Goal: Task Accomplishment & Management: Complete application form

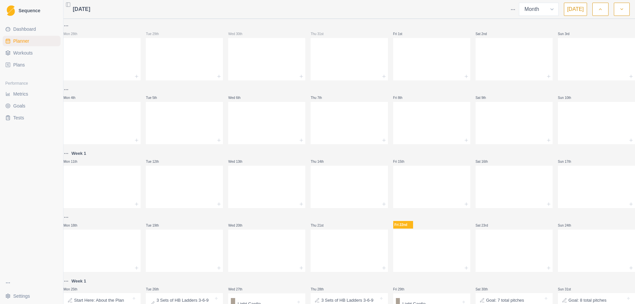
select select "month"
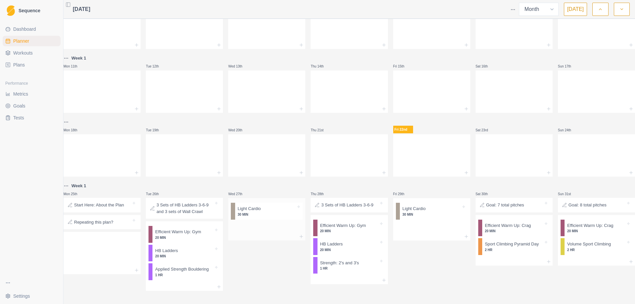
click at [274, 233] on div at bounding box center [266, 237] width 77 height 8
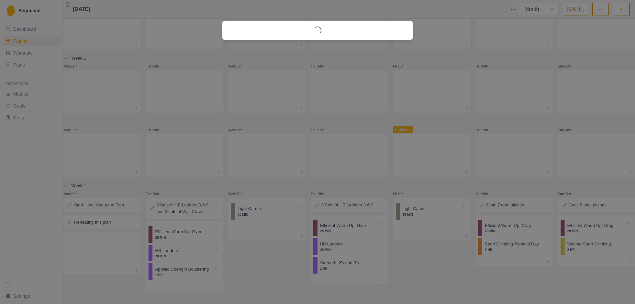
click at [422, 240] on div "Loading..." at bounding box center [317, 152] width 635 height 304
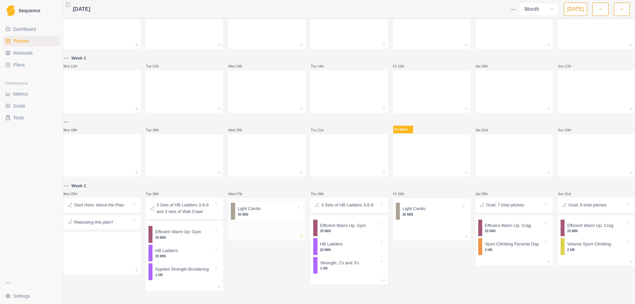
click at [300, 234] on icon at bounding box center [301, 236] width 5 height 5
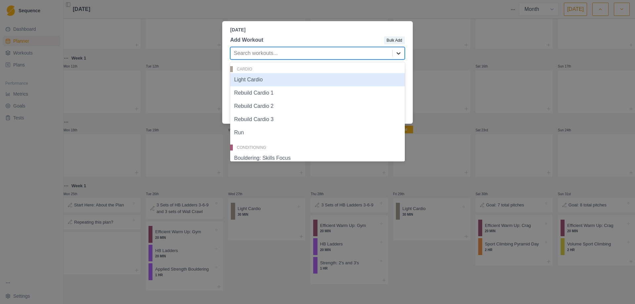
click at [401, 54] on icon at bounding box center [398, 53] width 7 height 7
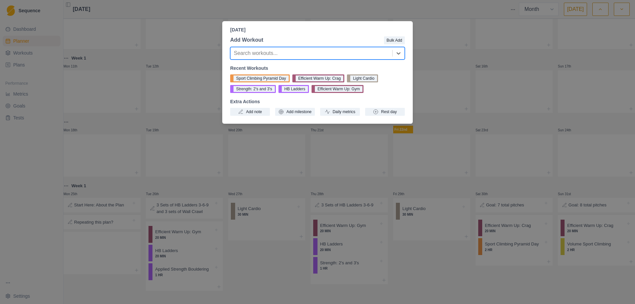
click at [420, 176] on div "[DATE] Add Workout Bulk Add Search workouts... Recent Workouts Sport Climbing P…" at bounding box center [317, 152] width 635 height 304
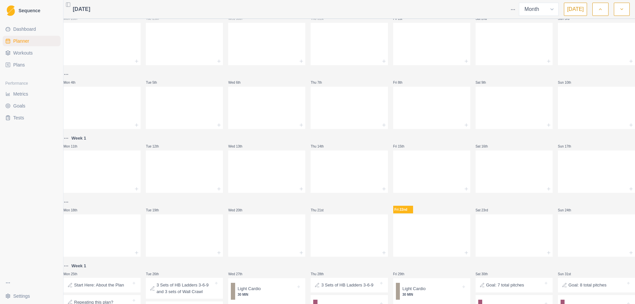
scroll to position [0, 0]
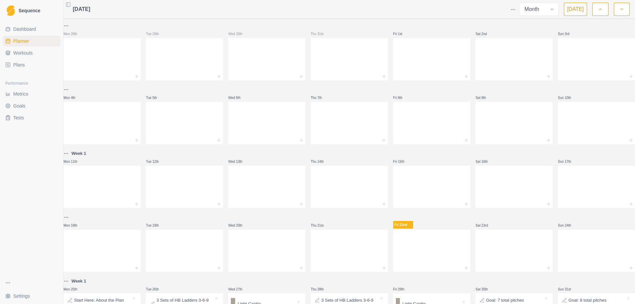
click at [22, 55] on span "Workouts" at bounding box center [23, 53] width 20 height 7
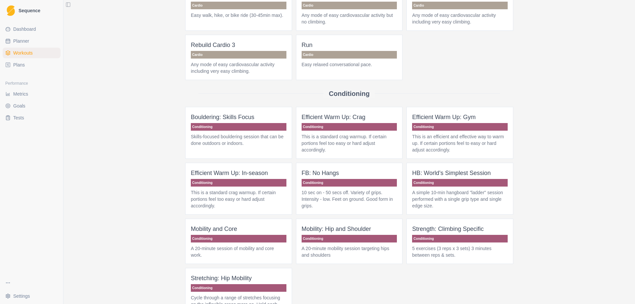
scroll to position [66, 0]
click at [368, 236] on p "Conditioning" at bounding box center [350, 239] width 96 height 8
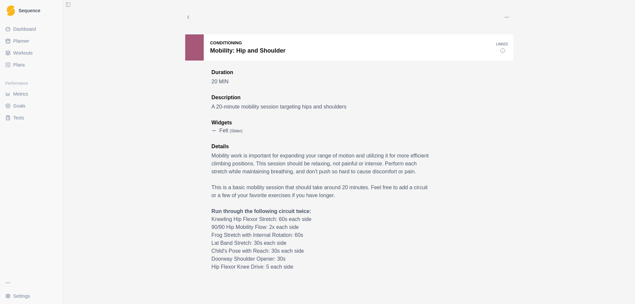
click at [22, 54] on span "Workouts" at bounding box center [23, 53] width 20 height 7
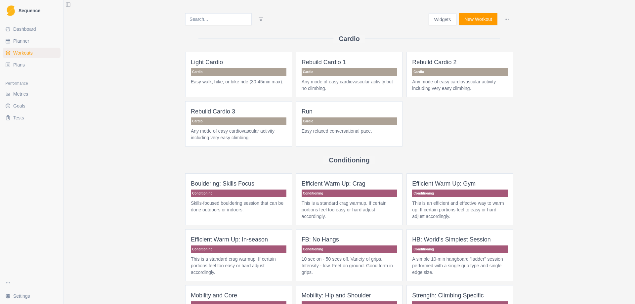
click at [481, 24] on button "New Workout" at bounding box center [478, 19] width 38 height 12
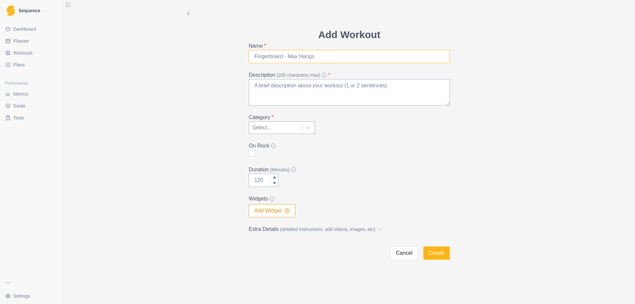
click at [321, 54] on input "Name *" at bounding box center [349, 56] width 201 height 13
type input "Movility"
click at [308, 82] on textarea "Description (200 characters max) *" at bounding box center [349, 92] width 201 height 26
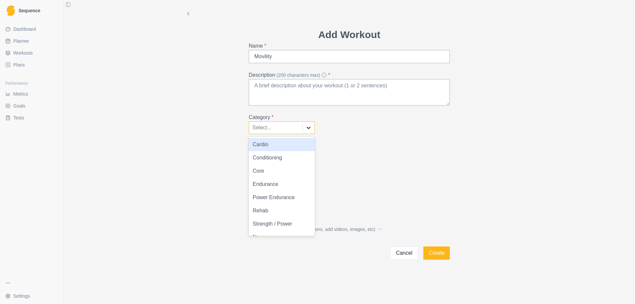
click at [308, 127] on icon at bounding box center [308, 127] width 7 height 7
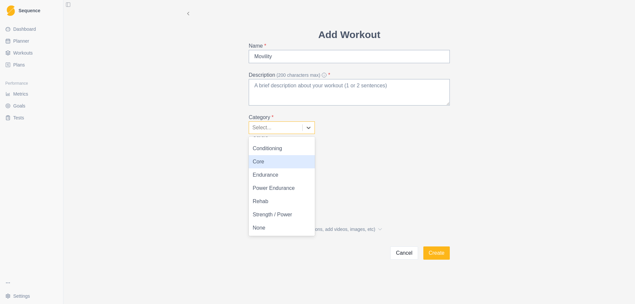
click at [287, 152] on div "Conditioning" at bounding box center [282, 148] width 66 height 13
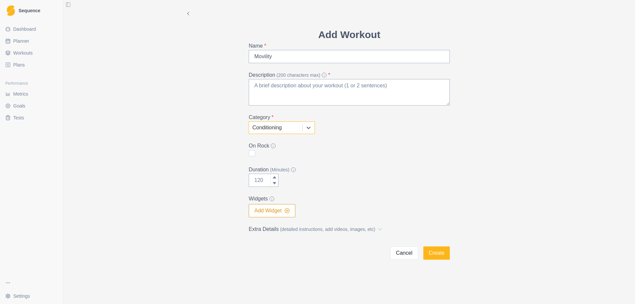
click at [297, 154] on div "On Rock" at bounding box center [349, 150] width 201 height 16
click at [276, 182] on icon at bounding box center [275, 183] width 4 height 4
click at [275, 175] on icon at bounding box center [275, 177] width 4 height 4
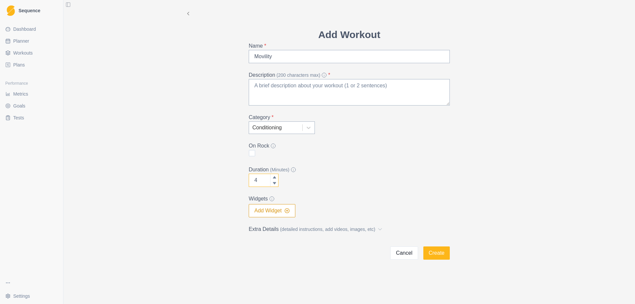
click at [275, 175] on icon at bounding box center [275, 177] width 4 height 4
click at [276, 185] on icon at bounding box center [275, 183] width 4 height 4
drag, startPoint x: 261, startPoint y: 181, endPoint x: 246, endPoint y: 182, distance: 15.3
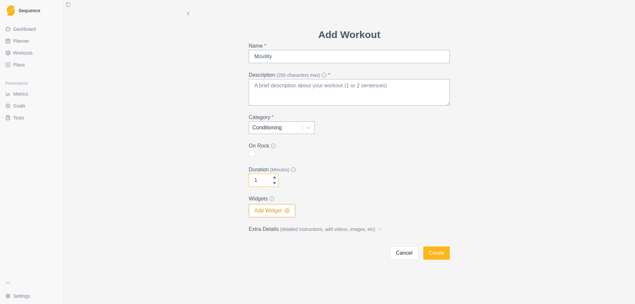
click at [251, 181] on input "1" at bounding box center [264, 180] width 30 height 13
type input "20"
click at [323, 177] on div "Duration (Minutes) 20" at bounding box center [349, 176] width 201 height 21
click at [264, 58] on input "Movility" at bounding box center [349, 56] width 201 height 13
click at [405, 145] on legend "On Rock" at bounding box center [347, 146] width 197 height 8
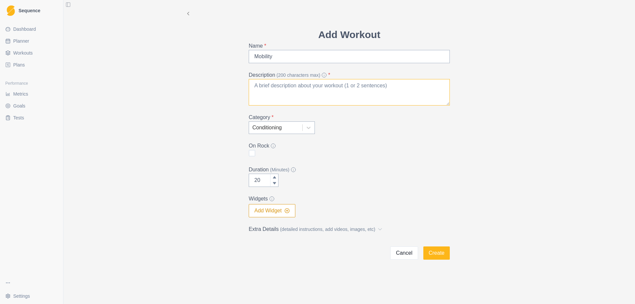
click at [349, 88] on textarea "Description (200 characters max) *" at bounding box center [349, 92] width 201 height 26
click at [289, 211] on icon "button" at bounding box center [287, 210] width 5 height 5
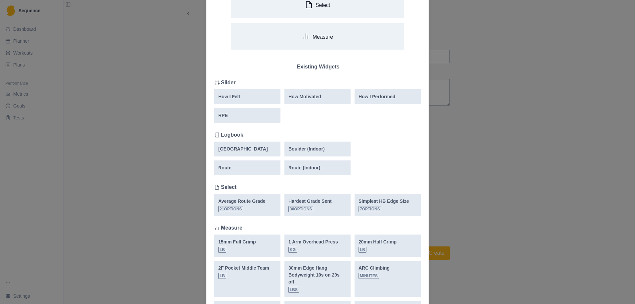
scroll to position [0, 0]
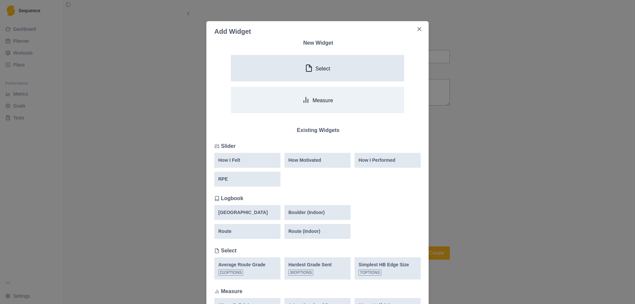
click at [324, 72] on p "Select" at bounding box center [323, 69] width 15 height 6
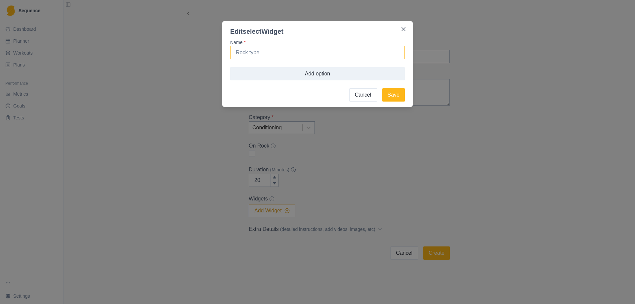
click at [326, 52] on input "Name *" at bounding box center [317, 52] width 175 height 13
click at [323, 70] on button "Add option" at bounding box center [317, 73] width 175 height 13
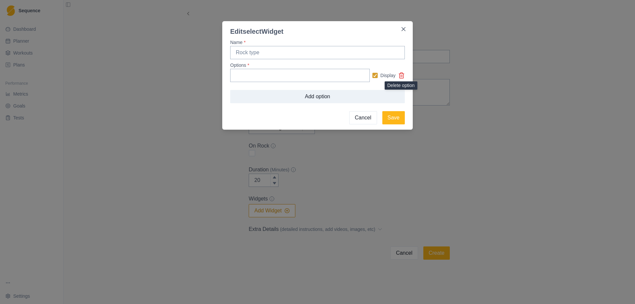
click at [400, 74] on icon at bounding box center [402, 76] width 4 height 6
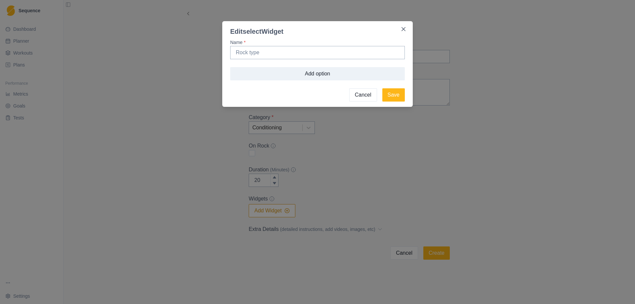
click at [362, 93] on button "Cancel" at bounding box center [363, 94] width 28 height 13
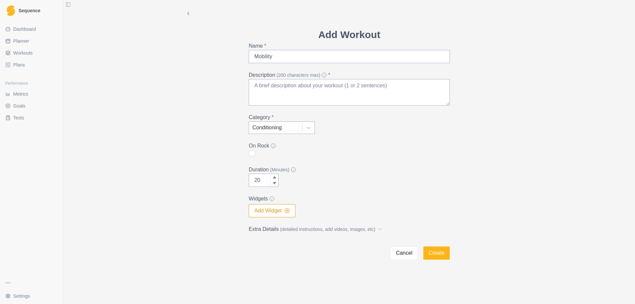
click at [368, 158] on form "Add Workout Name * Mobility Description (200 characters max) * Category * Condi…" at bounding box center [349, 143] width 201 height 233
click at [338, 90] on textarea "Description (200 characters max) *" at bounding box center [349, 92] width 201 height 26
click at [305, 59] on input "Mobility" at bounding box center [349, 56] width 201 height 13
type input "Mobility 1: Ankle+Squat"
click at [318, 88] on textarea "Description (200 characters max) *" at bounding box center [349, 92] width 201 height 26
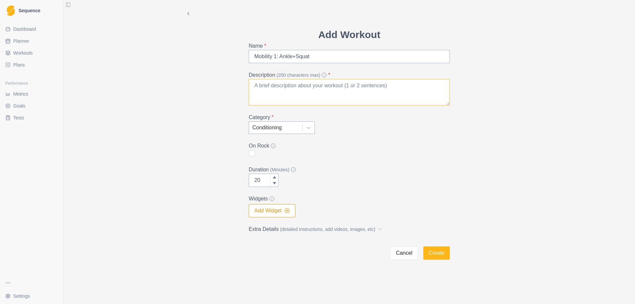
paste textarea "Pike Lifts 10r total"
paste textarea "Relaxed Lunge 2-3 sets x 60s"
paste textarea "Ankle protocol overview Standing Calf 2-3 sets x 60s Tibilais Toe Raise 2-3 set…"
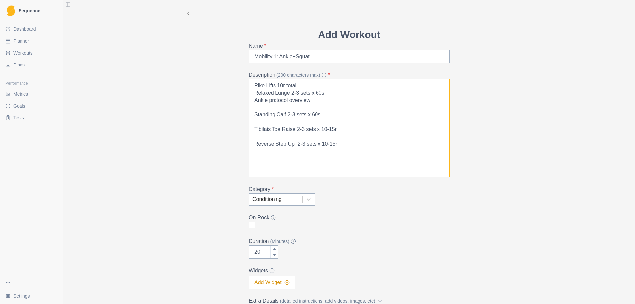
drag, startPoint x: 448, startPoint y: 103, endPoint x: 451, endPoint y: 178, distance: 74.9
click at [451, 178] on div "Add Workout Name * Mobility 1: Ankle+Squat Description (200 characters max) * P…" at bounding box center [349, 179] width 212 height 304
click at [251, 116] on textarea "Pike Lifts 10r total Relaxed Lunge 2-3 sets x 60s Ankle protocol overview Stand…" at bounding box center [349, 129] width 201 height 101
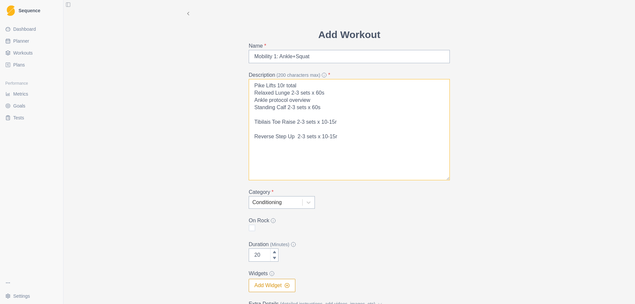
click at [252, 122] on textarea "Pike Lifts 10r total Relaxed Lunge 2-3 sets x 60s Ankle protocol overview Stand…" at bounding box center [349, 129] width 201 height 101
click at [252, 129] on textarea "Pike Lifts 10r total Relaxed Lunge 2-3 sets x 60s Ankle protocol overview Stand…" at bounding box center [349, 129] width 201 height 101
click at [342, 124] on textarea "Pike Lifts 10r total Relaxed Lunge 2-3 sets x 60s Ankle protocol overview Stand…" at bounding box center [349, 129] width 201 height 101
paste textarea "Internal Rotation 2-3 sets x 60s Squat routine 1 set x 5-10r (Can be done daily)"
click at [253, 151] on textarea "Pike Lifts 10r total Relaxed Lunge 2-3 sets x 60s Ankle protocol overview Stand…" at bounding box center [349, 129] width 201 height 101
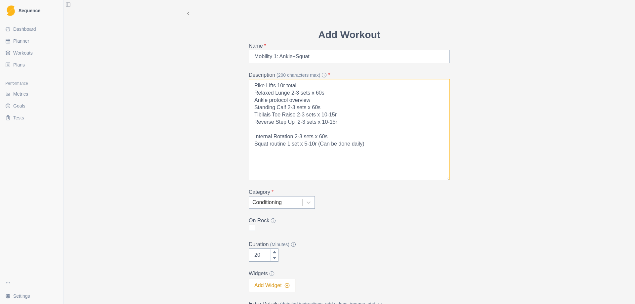
click at [253, 136] on textarea "Pike Lifts 10r total Relaxed Lunge 2-3 sets x 60s Ankle protocol overview Stand…" at bounding box center [349, 129] width 201 height 101
click at [253, 100] on textarea "Pike Lifts 10r total Relaxed Lunge 2-3 sets x 60s Ankle protocol overview Stand…" at bounding box center [349, 129] width 201 height 101
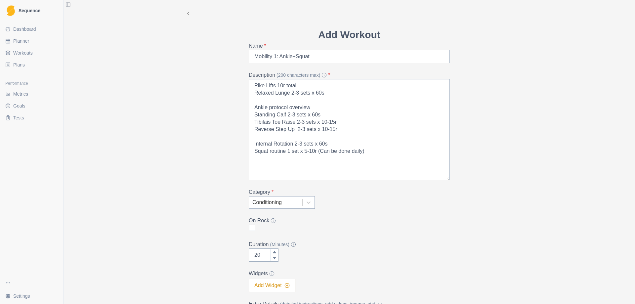
click at [431, 201] on div "Category * Conditioning" at bounding box center [349, 198] width 201 height 21
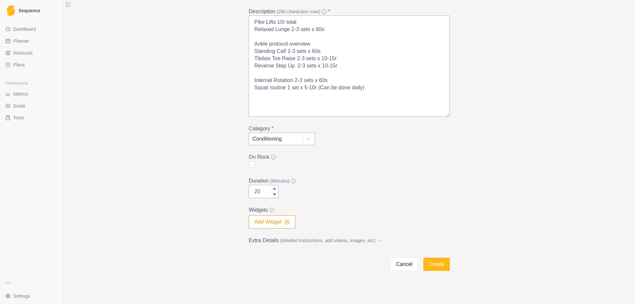
scroll to position [67, 0]
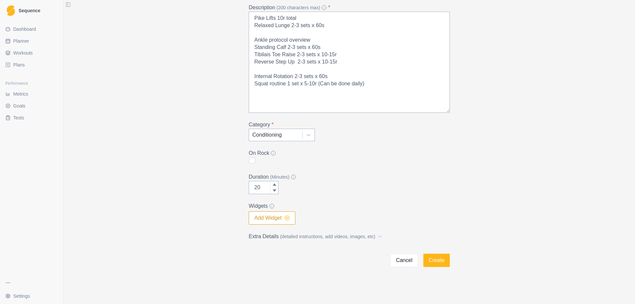
click at [285, 218] on icon "button" at bounding box center [287, 217] width 5 height 5
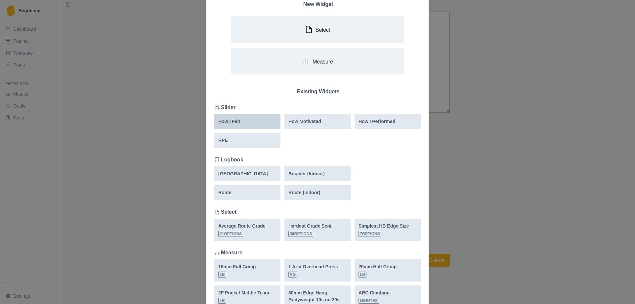
scroll to position [36, 0]
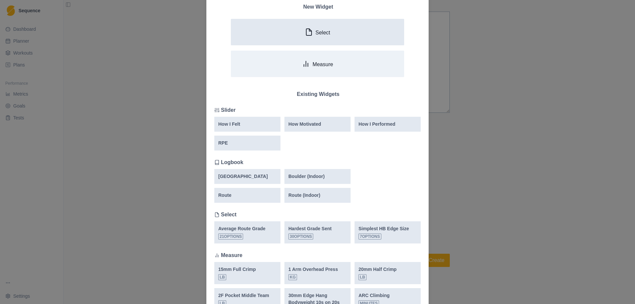
click at [316, 37] on button "Select" at bounding box center [317, 32] width 173 height 26
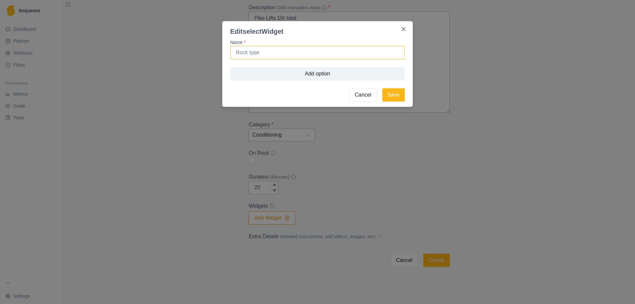
click at [310, 54] on input "Name *" at bounding box center [317, 52] width 175 height 13
click at [402, 28] on icon "Close" at bounding box center [404, 29] width 4 height 4
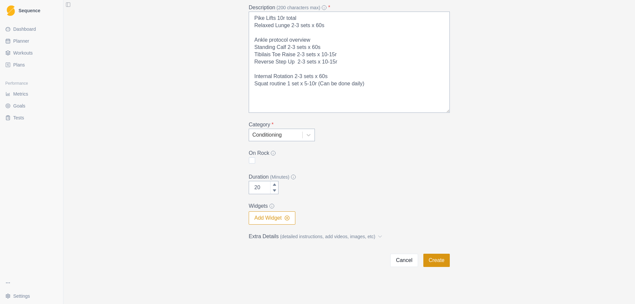
click at [435, 262] on button "Create" at bounding box center [436, 260] width 26 height 13
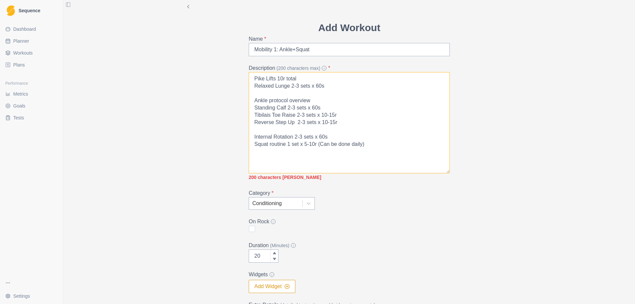
scroll to position [1, 0]
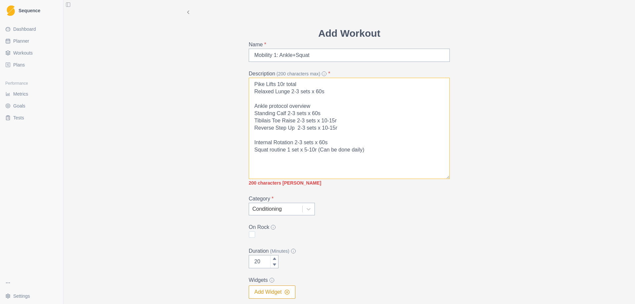
drag, startPoint x: 310, startPoint y: 106, endPoint x: 243, endPoint y: 109, distance: 67.2
click at [243, 109] on div "Add Workout Name * Mobility 1: Ankle+Squat Description (200 characters max) * P…" at bounding box center [349, 183] width 212 height 315
click at [253, 106] on textarea "Pike Lifts 10r total Relaxed Lunge 2-3 sets x 60s Standing Calf 2-3 sets x 60s …" at bounding box center [349, 128] width 201 height 101
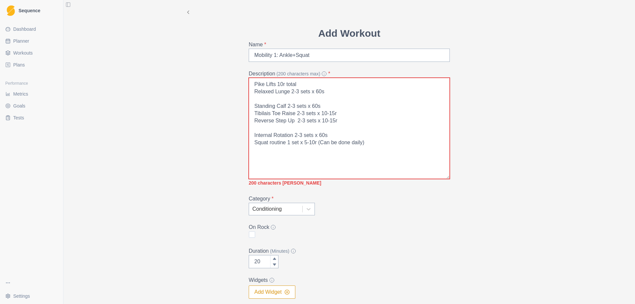
click at [406, 217] on form "Add Workout Name * Mobility 1: Ankle+Squat Description (200 characters max) * P…" at bounding box center [349, 183] width 201 height 315
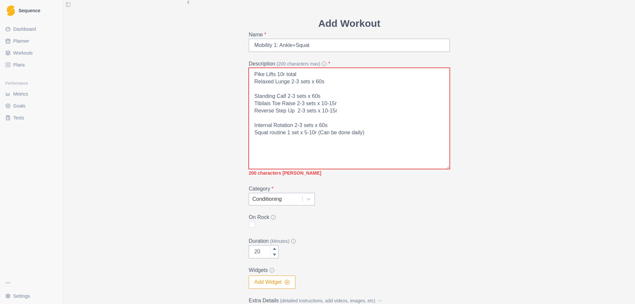
scroll to position [9, 0]
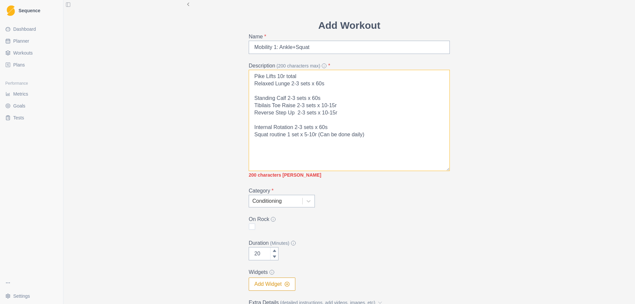
drag, startPoint x: 298, startPoint y: 78, endPoint x: 283, endPoint y: 78, distance: 15.5
click at [283, 78] on textarea "Pike Lifts 10r total Relaxed Lunge 2-3 sets x 60s Standing Calf 2-3 sets x 60s …" at bounding box center [349, 120] width 201 height 101
drag, startPoint x: 312, startPoint y: 104, endPoint x: 296, endPoint y: 104, distance: 15.9
click at [296, 104] on textarea "Pike Lifts 10r Relaxed Lunge 2-3 sets x 60s Standing Calf 2-3 sets x 60s Tibila…" at bounding box center [349, 120] width 201 height 101
drag, startPoint x: 300, startPoint y: 98, endPoint x: 284, endPoint y: 98, distance: 16.5
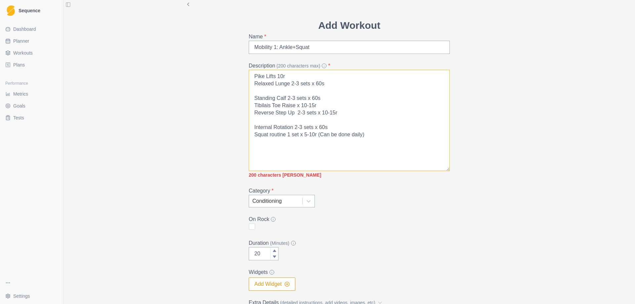
click at [284, 98] on textarea "Pike Lifts 10r Relaxed Lunge 2-3 sets x 60s Standing Calf 2-3 sets x 60s Tibila…" at bounding box center [349, 120] width 201 height 101
drag, startPoint x: 313, startPoint y: 114, endPoint x: 290, endPoint y: 114, distance: 22.5
click at [290, 114] on textarea "Pike Lifts 10r Relaxed Lunge 2-3 sets x 60s Standing Calf x 60s Tibilais Toe Ra…" at bounding box center [349, 120] width 201 height 101
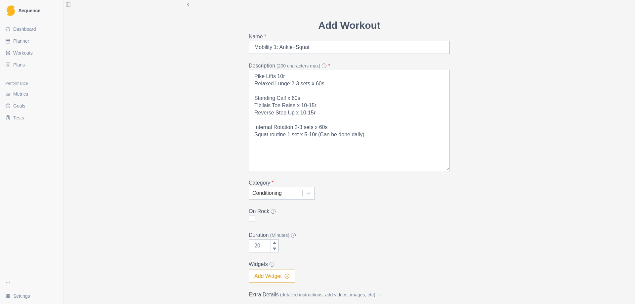
drag, startPoint x: 312, startPoint y: 128, endPoint x: 292, endPoint y: 128, distance: 20.2
click at [292, 128] on textarea "Pike Lifts 10r Relaxed Lunge 2-3 sets x 60s Standing Calf x 60s Tibilais Toe Ra…" at bounding box center [349, 120] width 201 height 101
drag, startPoint x: 373, startPoint y: 138, endPoint x: 315, endPoint y: 135, distance: 58.3
click at [315, 135] on textarea "Pike Lifts 10r Relaxed Lunge 2-3 sets x 60s Standing Calf x 60s Tibilais Toe Ra…" at bounding box center [349, 120] width 201 height 101
drag, startPoint x: 297, startPoint y: 135, endPoint x: 285, endPoint y: 135, distance: 12.6
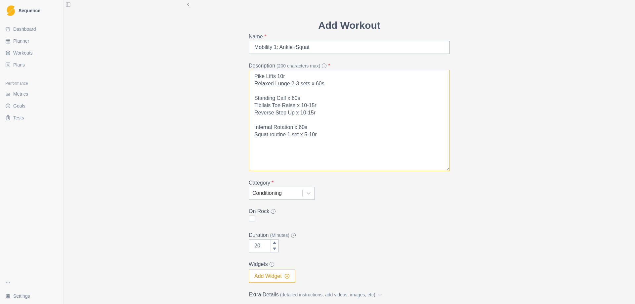
click at [285, 135] on textarea "Pike Lifts 10r Relaxed Lunge 2-3 sets x 60s Standing Calf x 60s Tibilais Toe Ra…" at bounding box center [349, 120] width 201 height 101
type textarea "Pike Lifts 10r Relaxed Lunge 2-3 sets x 60s Standing Calf x 60s Tibilais Toe Ra…"
click at [562, 213] on div "Add Workout Name * Mobility 1: Ankle+Squat Description (200 characters max) * P…" at bounding box center [350, 152] width 572 height 304
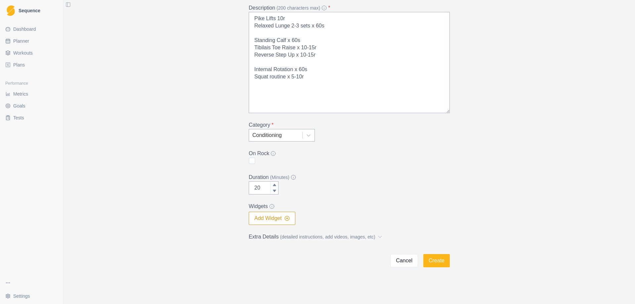
scroll to position [67, 0]
click at [439, 262] on button "Create" at bounding box center [436, 260] width 26 height 13
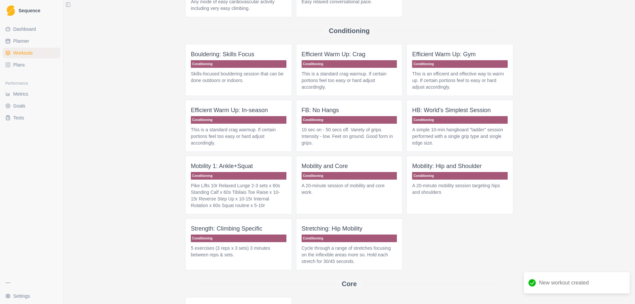
scroll to position [99, 0]
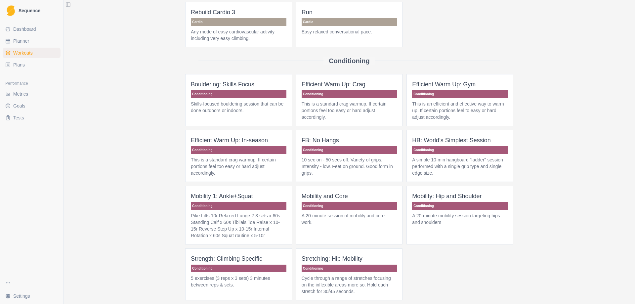
click at [325, 201] on span "Mobility and Core Conditioning A 20-minute session of mobility and core work." at bounding box center [349, 215] width 107 height 59
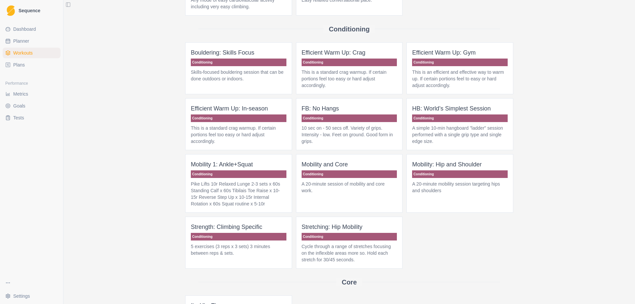
scroll to position [165, 0]
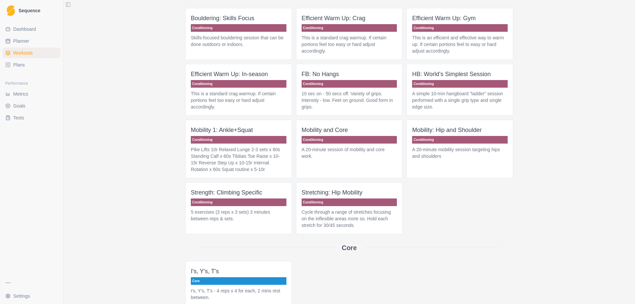
click at [244, 143] on p "Conditioning" at bounding box center [239, 140] width 96 height 8
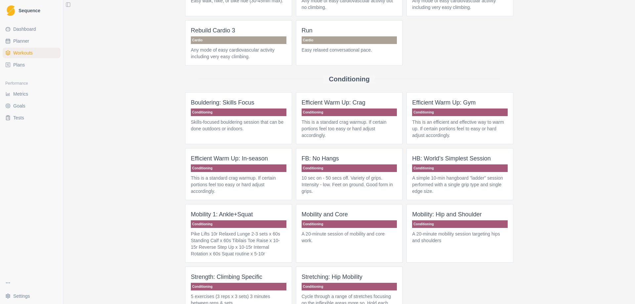
scroll to position [165, 0]
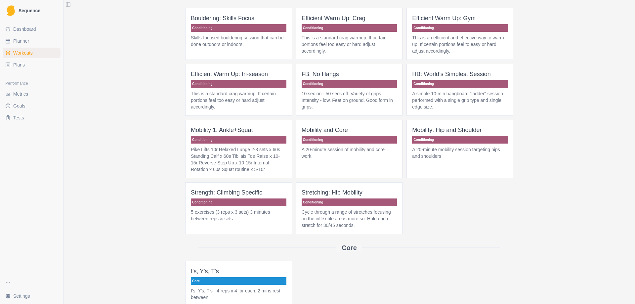
click at [240, 146] on span "Mobility 1: Ankle+Squat Conditioning Pike Lifts 10r Relaxed Lunge 2-3 sets x 60…" at bounding box center [238, 149] width 107 height 59
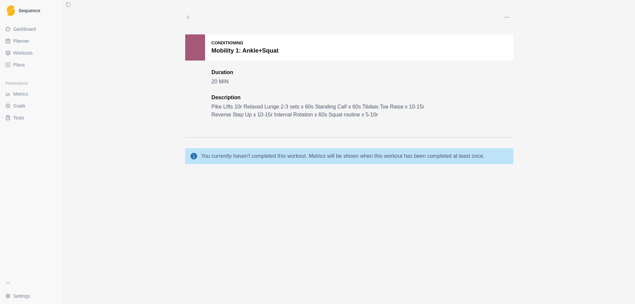
click at [253, 116] on p "Pike Lifts 10r Relaxed Lunge 2-3 sets x 60s Standing Calf x 60s Tibilais Toe Ra…" at bounding box center [322, 111] width 222 height 16
click at [507, 19] on icon "button" at bounding box center [506, 17] width 5 height 5
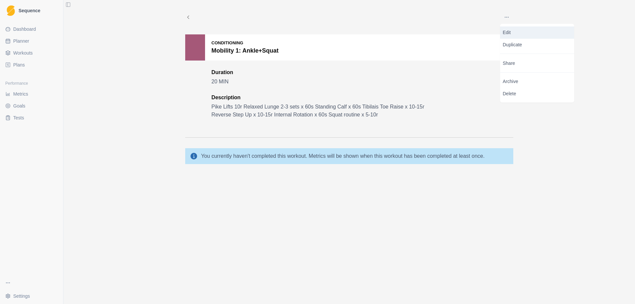
click at [509, 30] on p "Edit" at bounding box center [537, 32] width 69 height 7
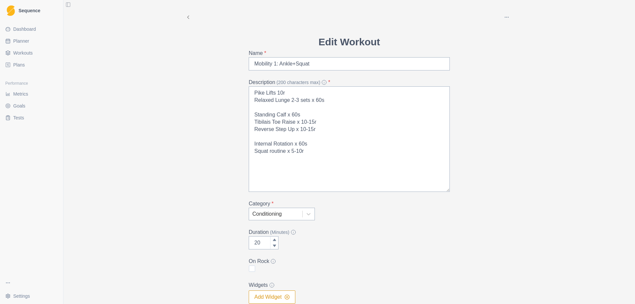
drag, startPoint x: 448, startPoint y: 111, endPoint x: 473, endPoint y: 191, distance: 83.0
click at [473, 191] on div "Archive Delete Edit Workout Name * Mobility 1: Ankle+Squat Description (200 cha…" at bounding box center [349, 173] width 339 height 346
drag, startPoint x: 317, startPoint y: 131, endPoint x: 250, endPoint y: 117, distance: 68.6
click at [250, 117] on textarea "Pike Lifts 10r Relaxed Lunge 2-3 sets x 60s Standing Calf x 60s Tibilais Toe Ra…" at bounding box center [349, 139] width 201 height 106
click at [250, 95] on textarea "Pike Lifts 10r Relaxed Lunge 2-3 sets x 60s Internal Rotation x 60s Squat routi…" at bounding box center [349, 139] width 201 height 106
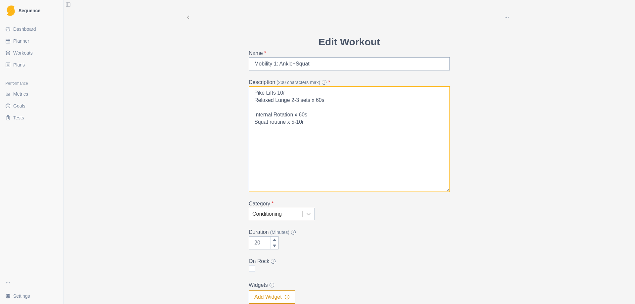
click at [253, 91] on textarea "Pike Lifts 10r Relaxed Lunge 2-3 sets x 60s Internal Rotation x 60s Squat routi…" at bounding box center [349, 139] width 201 height 106
paste textarea "Standing Calf x 60s Tibilais Toe Raise x 10-15r Reverse Step Up x 10-15r"
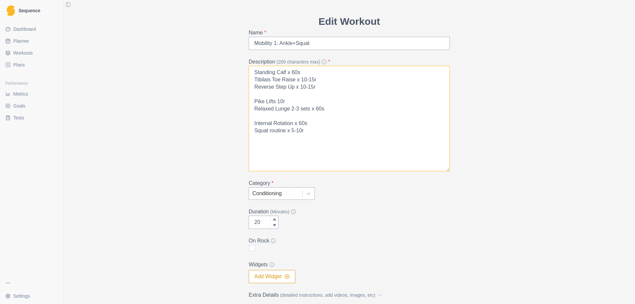
scroll to position [79, 0]
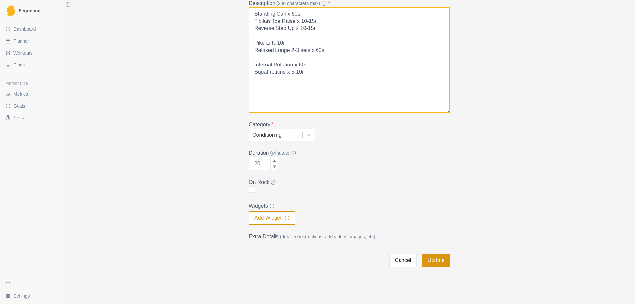
type textarea "Standing Calf x 60s Tibilais Toe Raise x 10-15r Reverse Step Up x 10-15r Pike L…"
click at [438, 262] on button "Update" at bounding box center [436, 260] width 28 height 13
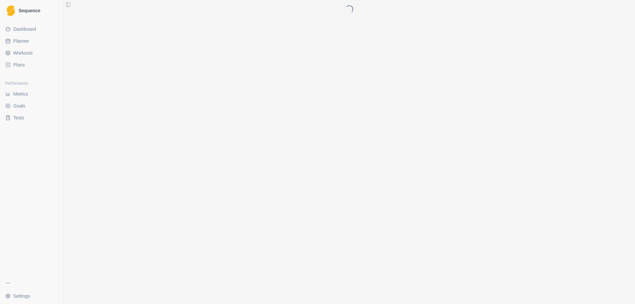
scroll to position [0, 0]
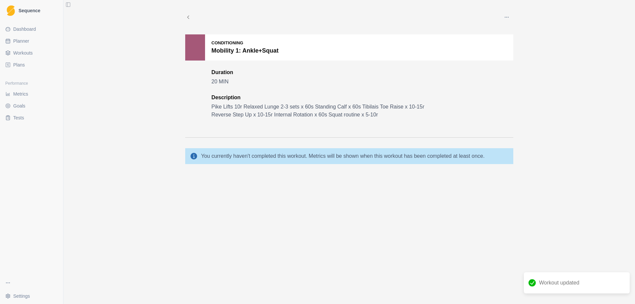
click at [31, 55] on span "Workouts" at bounding box center [23, 53] width 20 height 7
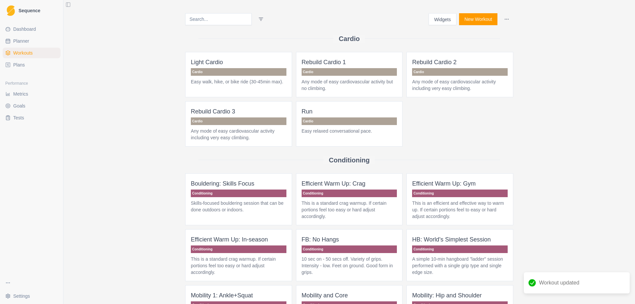
click at [16, 64] on span "Plans" at bounding box center [19, 65] width 12 height 7
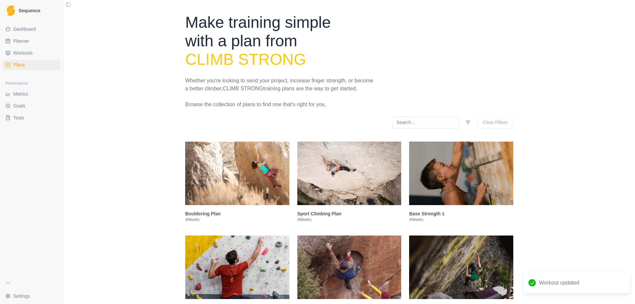
click at [44, 45] on link "Planner" at bounding box center [32, 41] width 58 height 11
select select "month"
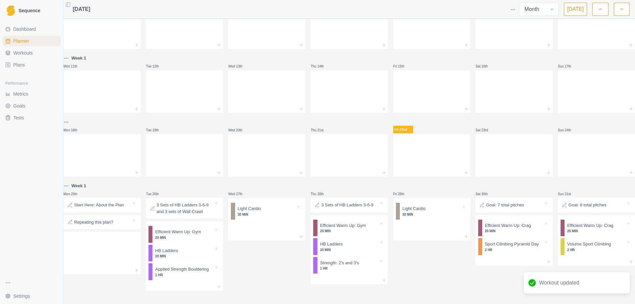
scroll to position [103, 0]
click at [264, 233] on div at bounding box center [266, 237] width 77 height 8
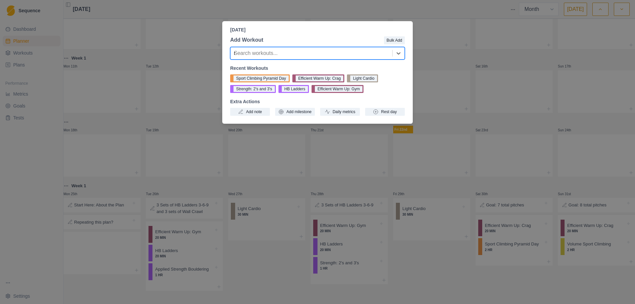
type input "mo"
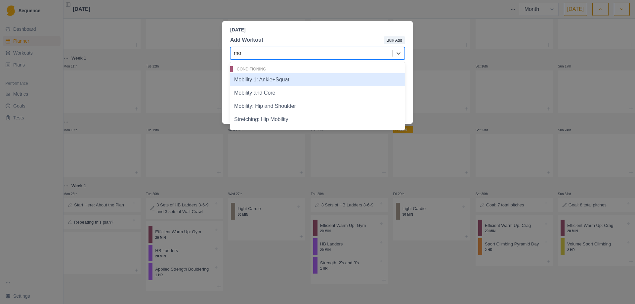
click at [280, 84] on div "Mobility 1: Ankle+Squat" at bounding box center [317, 79] width 175 height 13
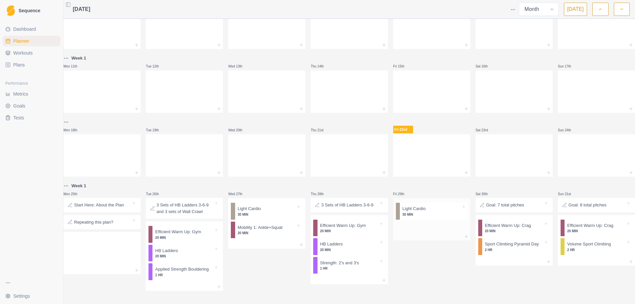
click at [410, 223] on div at bounding box center [431, 227] width 77 height 11
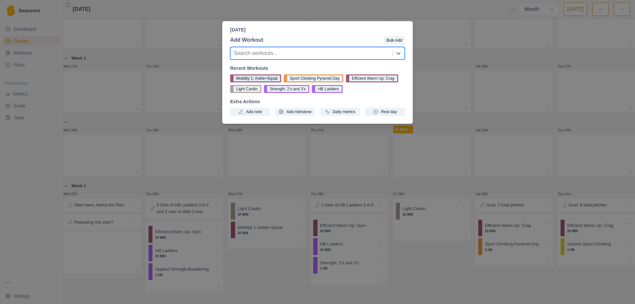
click at [265, 77] on button "Mobility 1: Ankle+Squat" at bounding box center [255, 78] width 51 height 8
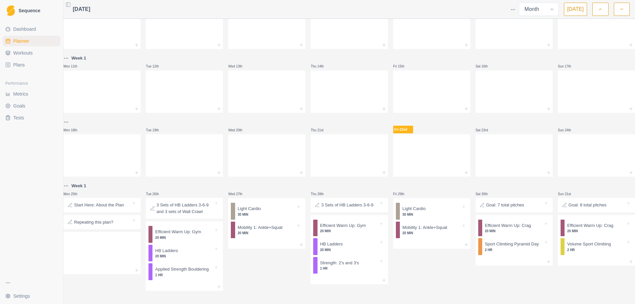
click at [433, 261] on div "Fri 29th Light Cardio 30 MIN Mobility 1: Ankle+Squat 20 MIN" at bounding box center [431, 236] width 77 height 109
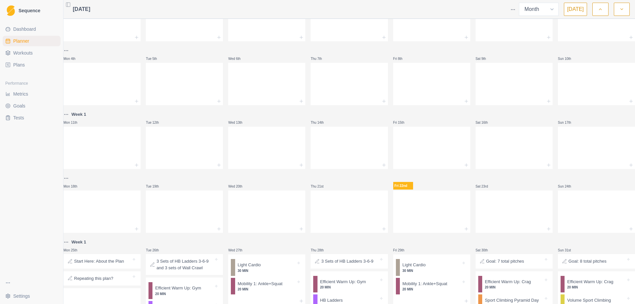
scroll to position [0, 0]
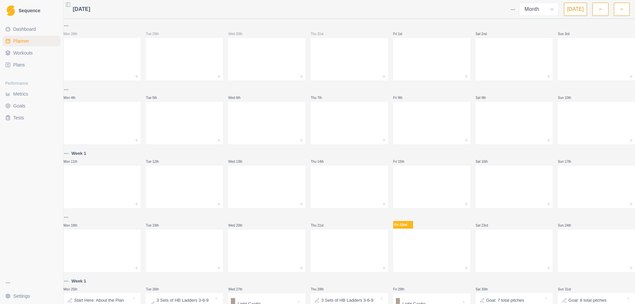
click at [622, 11] on icon "button" at bounding box center [622, 9] width 5 height 7
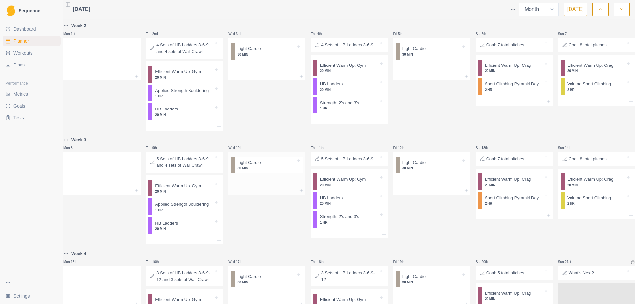
click at [272, 191] on div at bounding box center [266, 191] width 77 height 8
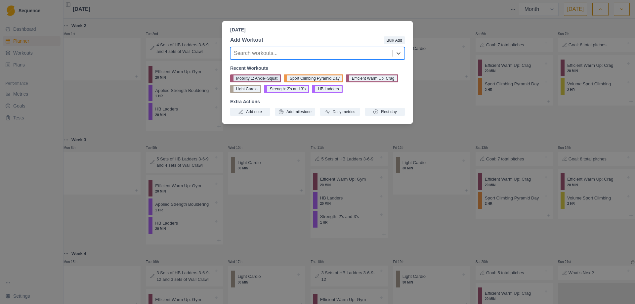
click at [271, 78] on button "Mobility 1: Ankle+Squat" at bounding box center [255, 78] width 51 height 8
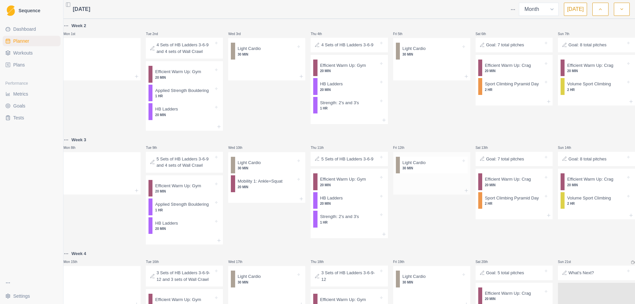
click at [422, 187] on div at bounding box center [431, 181] width 77 height 11
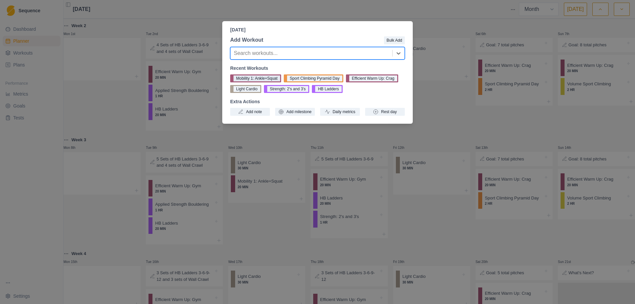
click at [268, 78] on button "Mobility 1: Ankle+Squat" at bounding box center [255, 78] width 51 height 8
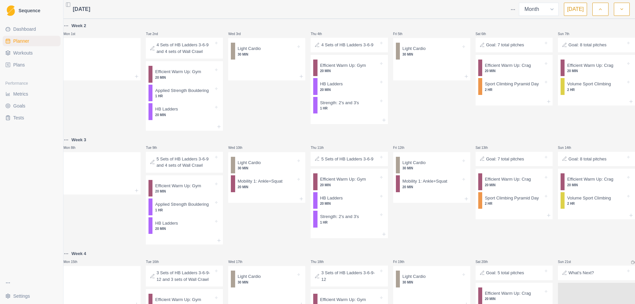
click at [274, 70] on div at bounding box center [266, 67] width 77 height 11
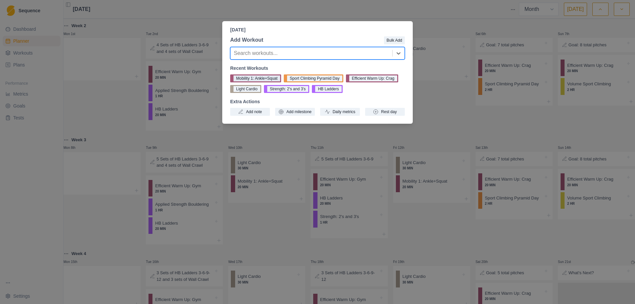
click at [275, 77] on button "Mobility 1: Ankle+Squat" at bounding box center [255, 78] width 51 height 8
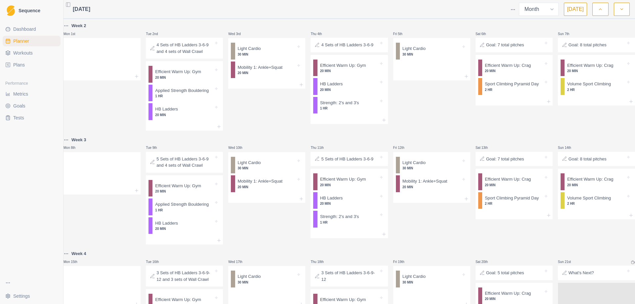
click at [417, 73] on div at bounding box center [431, 76] width 77 height 8
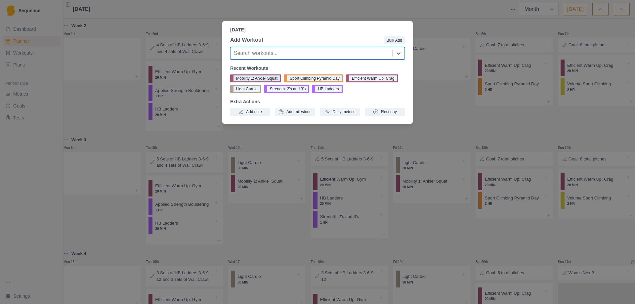
click at [271, 75] on button "Mobility 1: Ankle+Squat" at bounding box center [255, 78] width 51 height 8
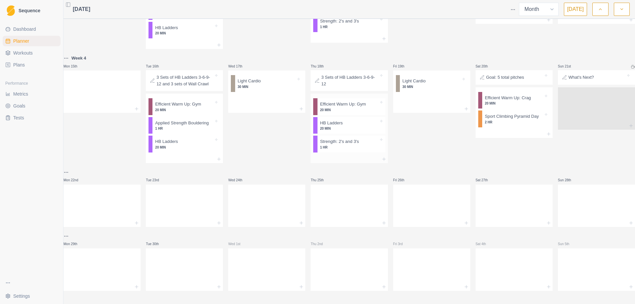
scroll to position [199, 0]
click at [273, 110] on div at bounding box center [266, 109] width 77 height 8
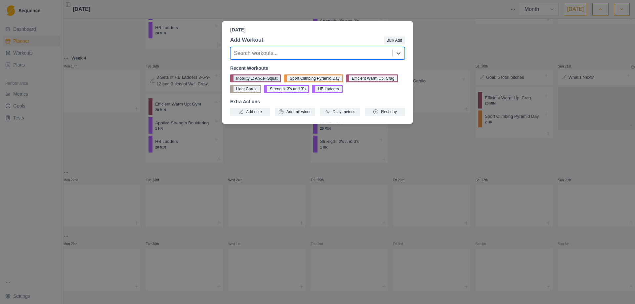
click at [269, 79] on button "Mobility 1: Ankle+Squat" at bounding box center [255, 78] width 51 height 8
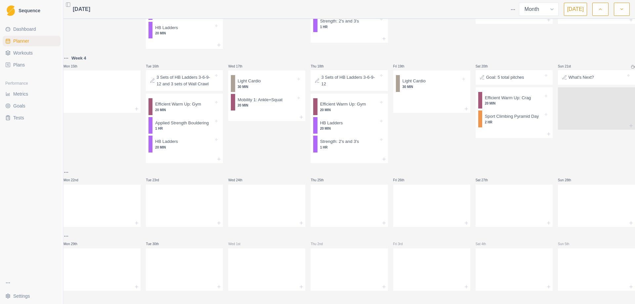
click at [425, 103] on div at bounding box center [431, 100] width 77 height 11
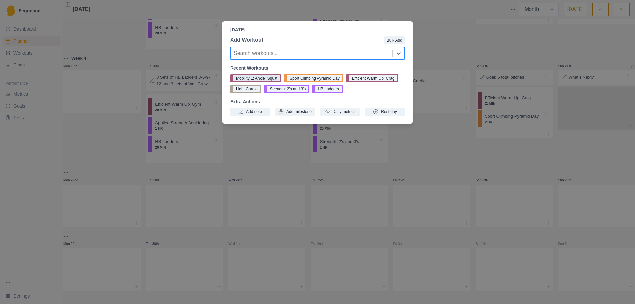
click at [272, 77] on button "Mobility 1: Ankle+Squat" at bounding box center [255, 78] width 51 height 8
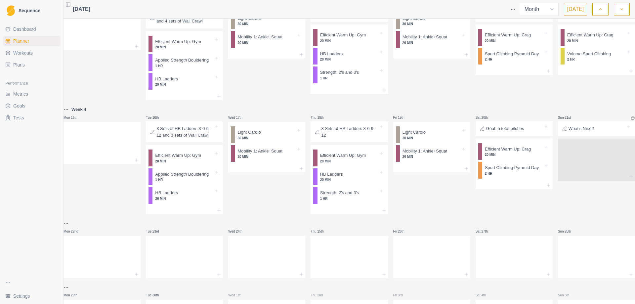
scroll to position [0, 0]
